Goal: Transaction & Acquisition: Purchase product/service

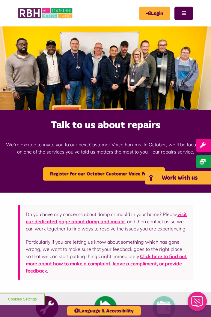
click at [159, 178] on icon "child" at bounding box center [154, 178] width 10 height 6
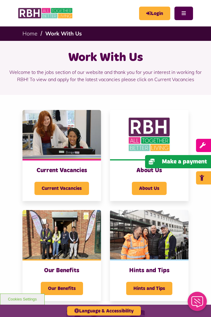
click at [159, 161] on icon at bounding box center [154, 162] width 10 height 6
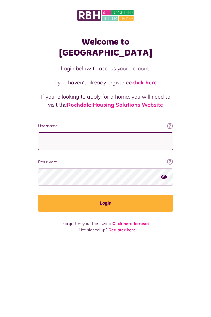
click at [153, 132] on input "Username" at bounding box center [105, 141] width 135 height 18
type input "**********"
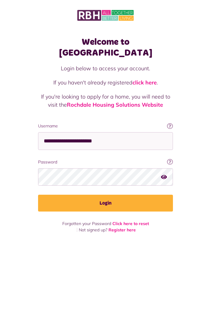
click at [38, 195] on button "Login" at bounding box center [105, 203] width 135 height 17
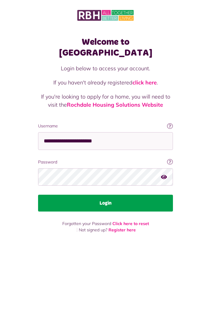
click at [134, 195] on button "Login" at bounding box center [105, 203] width 135 height 17
click at [108, 195] on button "Login" at bounding box center [105, 203] width 135 height 17
click at [105, 195] on button "Login" at bounding box center [105, 203] width 135 height 17
click at [128, 195] on button "Login" at bounding box center [105, 203] width 135 height 17
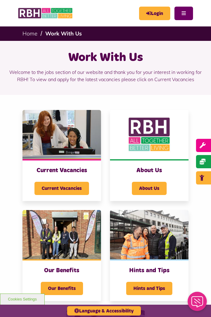
click at [184, 13] on button "Menu" at bounding box center [184, 14] width 19 height 14
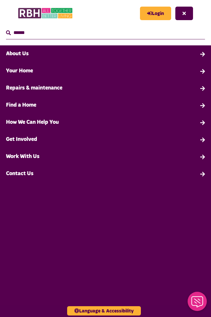
click at [202, 74] on link "Your Home" at bounding box center [105, 70] width 211 height 17
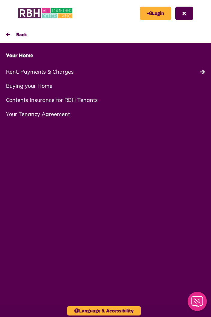
click at [106, 86] on link "Buying your Home" at bounding box center [105, 86] width 211 height 14
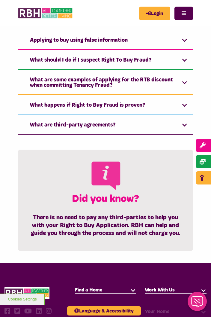
scroll to position [386, 0]
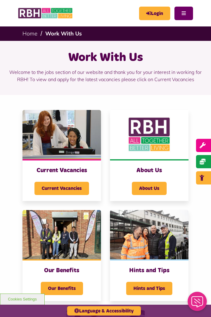
click at [185, 14] on button "Menu" at bounding box center [184, 14] width 19 height 14
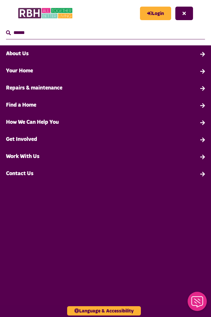
click at [52, 84] on link "Repairs & maintenance" at bounding box center [105, 88] width 211 height 17
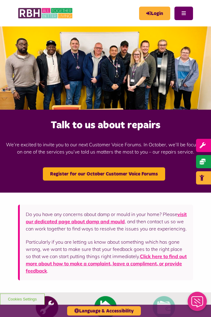
click at [183, 13] on button "Menu" at bounding box center [184, 14] width 19 height 14
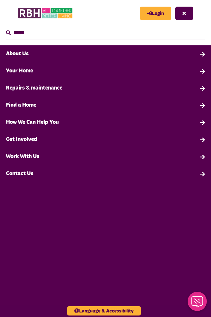
click at [23, 68] on link "Your Home" at bounding box center [105, 70] width 211 height 17
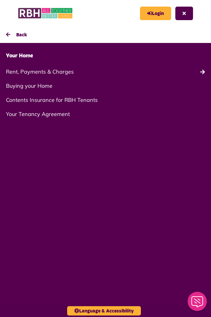
click at [56, 71] on link "Rent, Payments & Charges" at bounding box center [105, 72] width 211 height 14
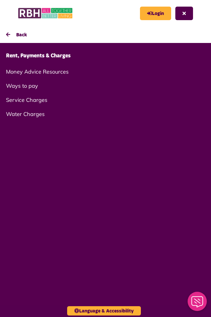
click at [29, 84] on link "Ways to pay" at bounding box center [105, 86] width 211 height 14
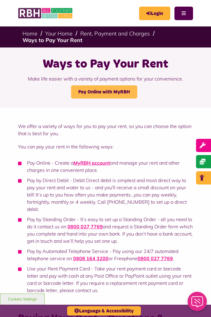
click at [126, 91] on link "Pay Online with MyRBH" at bounding box center [104, 91] width 66 height 13
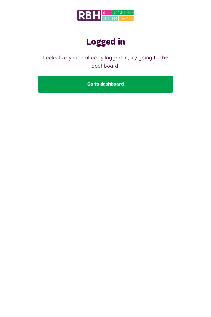
click at [139, 83] on link "Go to dashboard" at bounding box center [105, 84] width 135 height 17
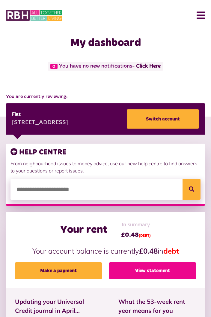
click at [181, 270] on link "View statement" at bounding box center [152, 270] width 87 height 17
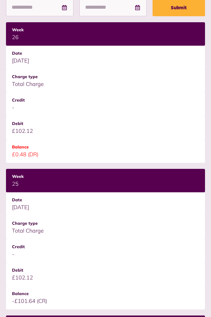
scroll to position [171, 0]
